Goal: Task Accomplishment & Management: Manage account settings

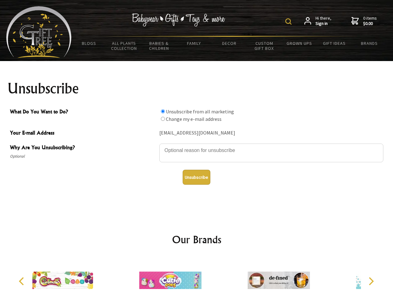
click at [289, 21] on img at bounding box center [288, 21] width 6 height 6
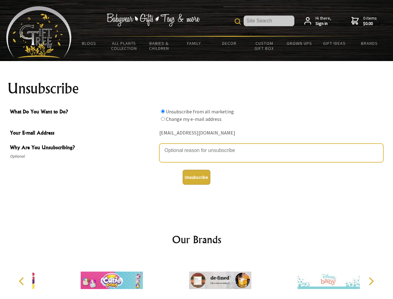
click at [197, 146] on textarea "Why Are You Unsubscribing?" at bounding box center [271, 152] width 224 height 19
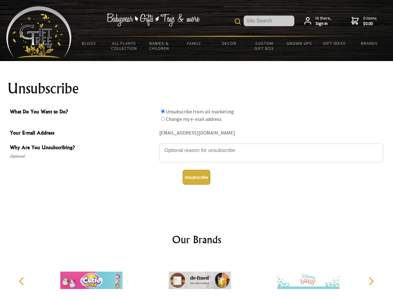
click at [163, 111] on input "What Do You Want to Do?" at bounding box center [163, 111] width 4 height 4
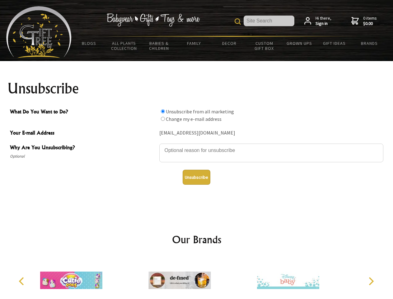
click at [163, 119] on input "What Do You Want to Do?" at bounding box center [163, 119] width 4 height 4
radio input "true"
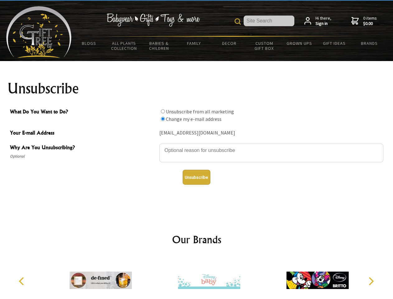
click at [196, 177] on button "Unsubscribe" at bounding box center [197, 177] width 28 height 15
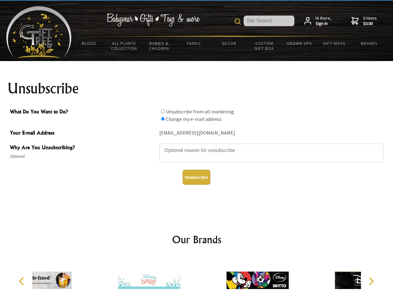
click at [22, 281] on icon "Previous" at bounding box center [22, 281] width 8 height 8
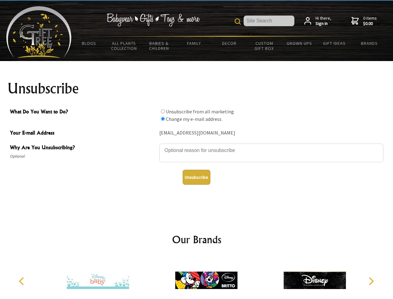
click at [371, 281] on icon "Next" at bounding box center [370, 281] width 8 height 8
